Goal: Find specific page/section: Find specific page/section

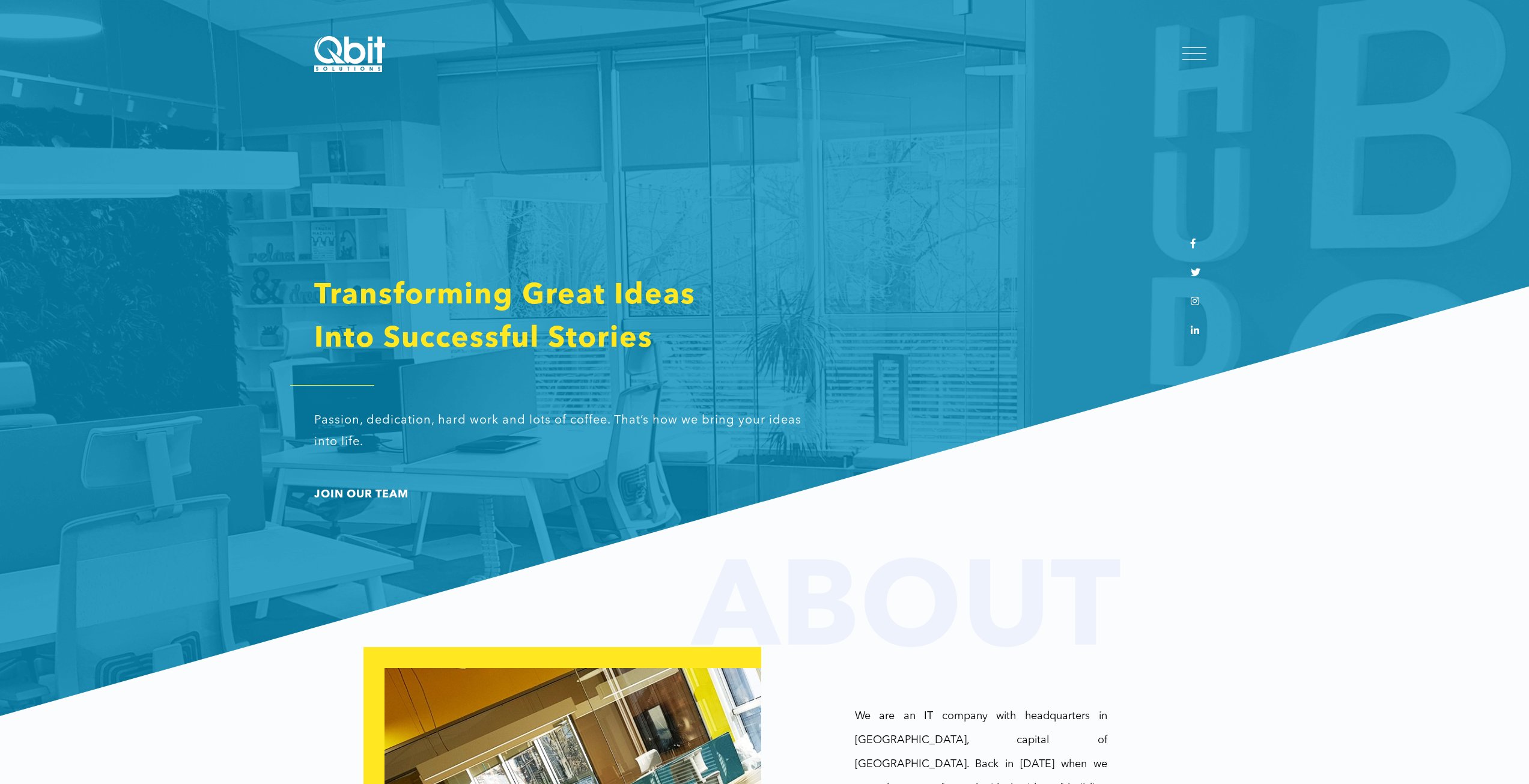
click at [683, 57] on div at bounding box center [1195, 55] width 42 height 32
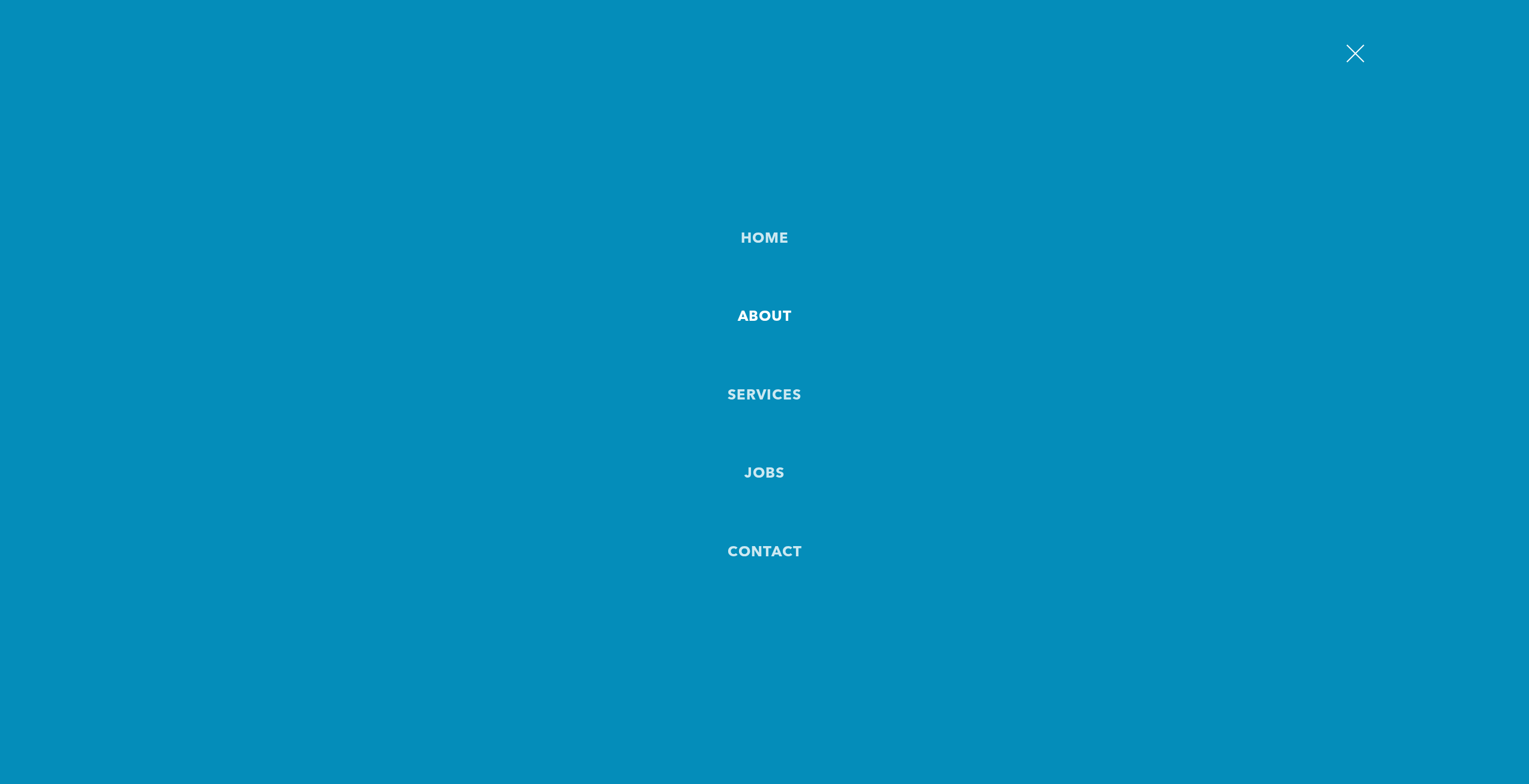
click at [683, 319] on link "About" at bounding box center [764, 317] width 54 height 39
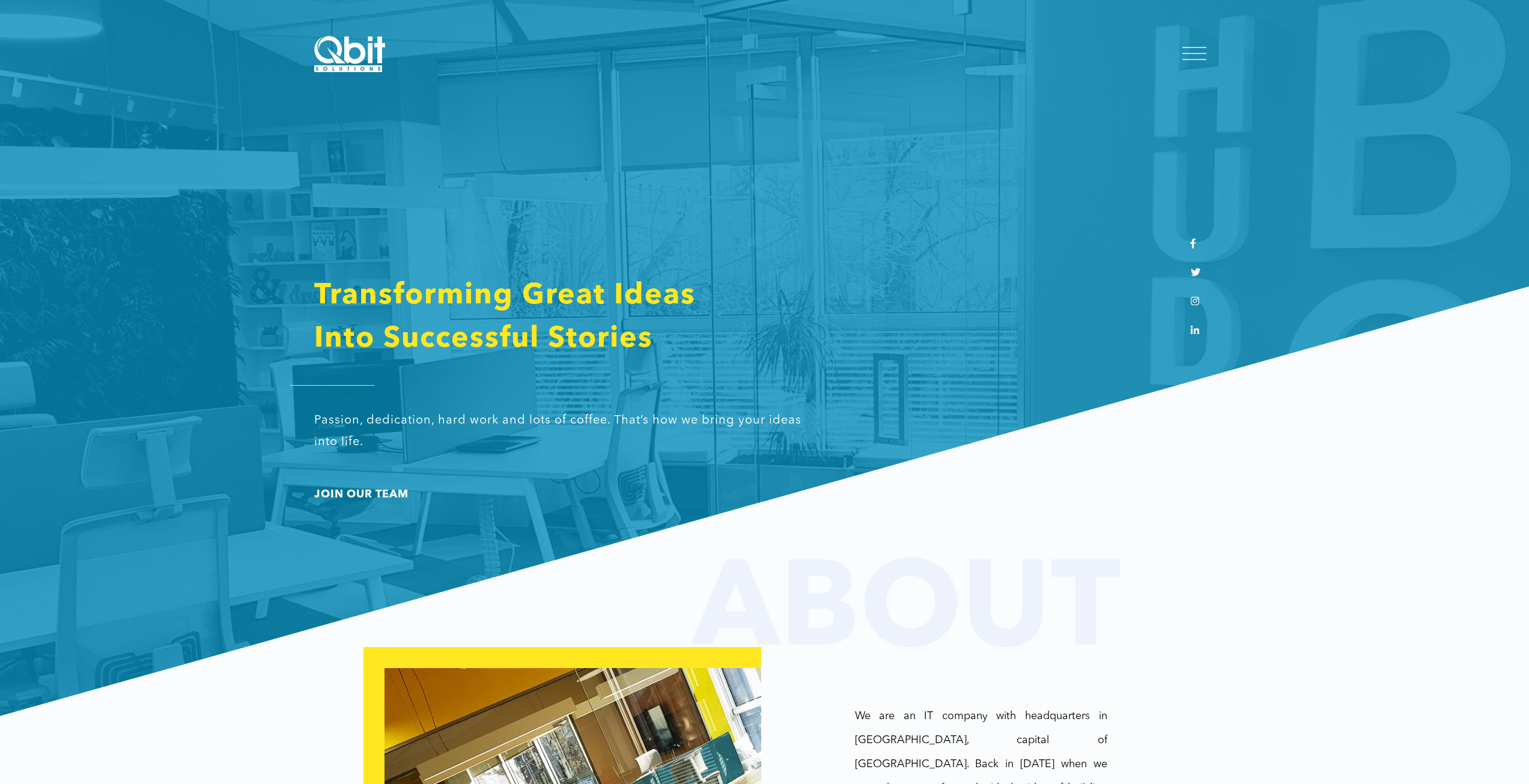
click at [1198, 56] on div at bounding box center [1195, 54] width 24 height 12
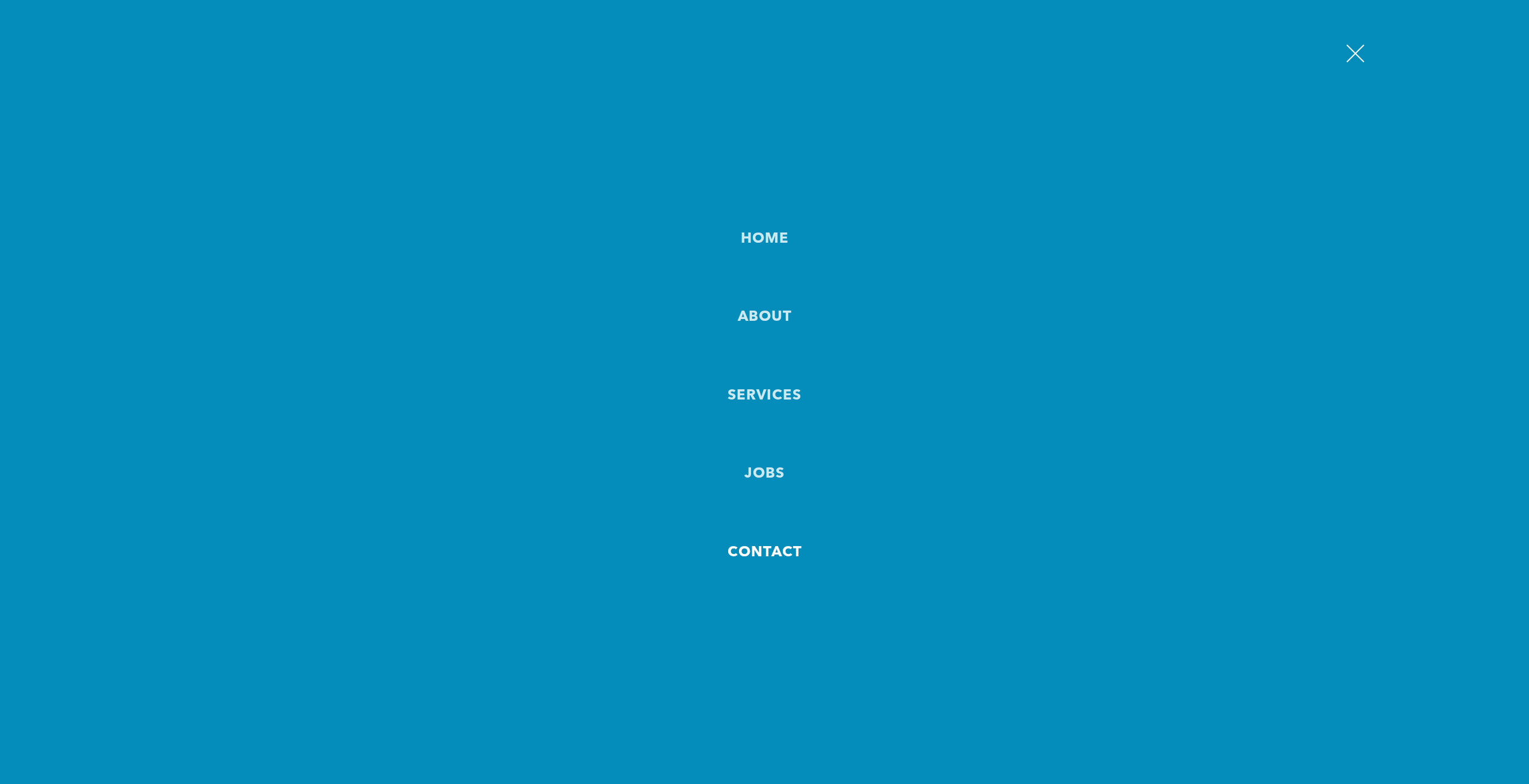
click at [771, 552] on link "Contact" at bounding box center [765, 552] width 74 height 39
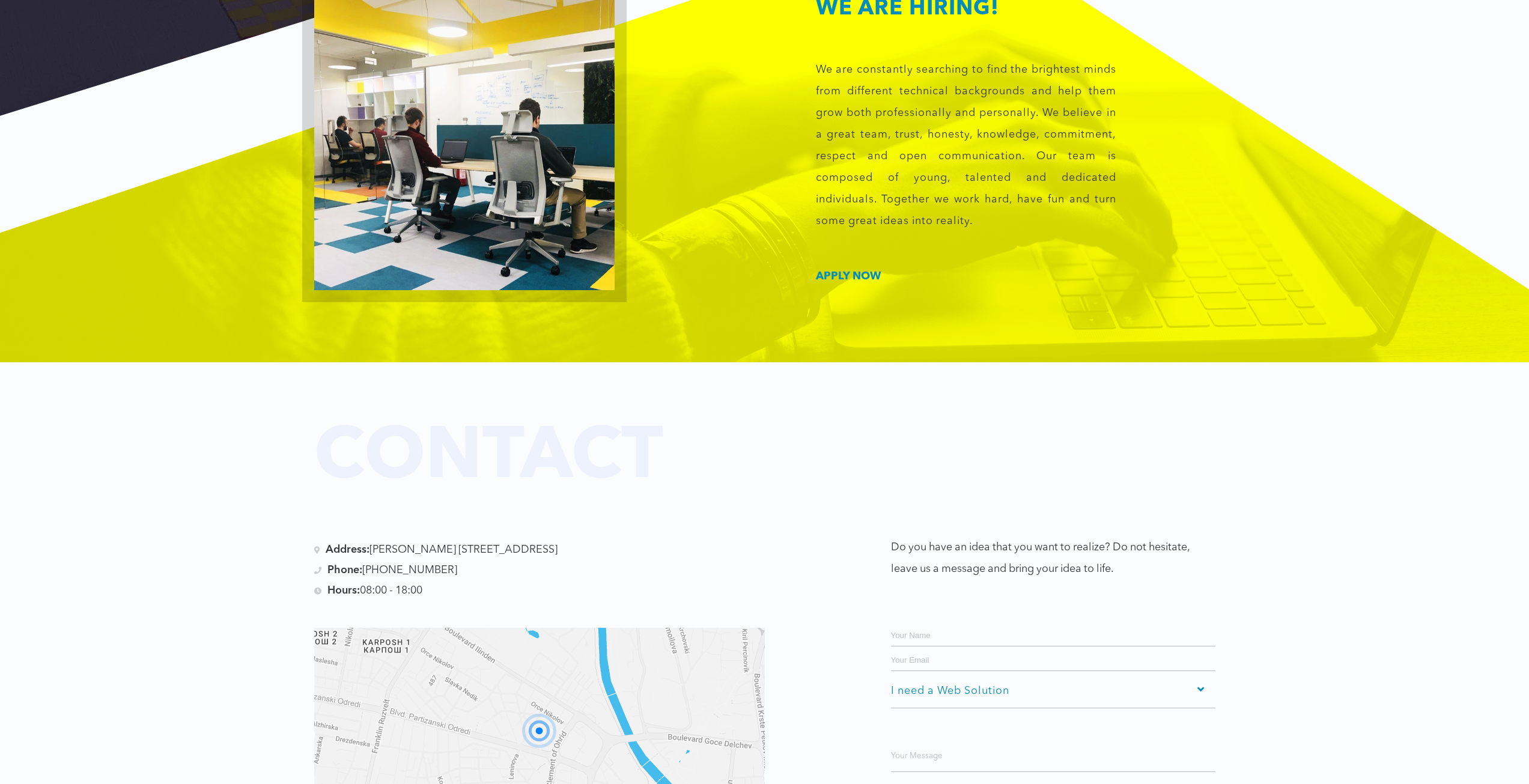
scroll to position [2179, 0]
